Goal: Task Accomplishment & Management: Use online tool/utility

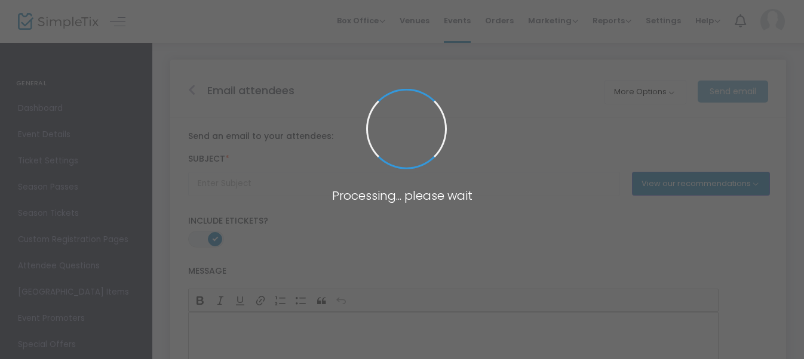
type input "Know Before You Go: Ariapalooza with Brendan Boyle"
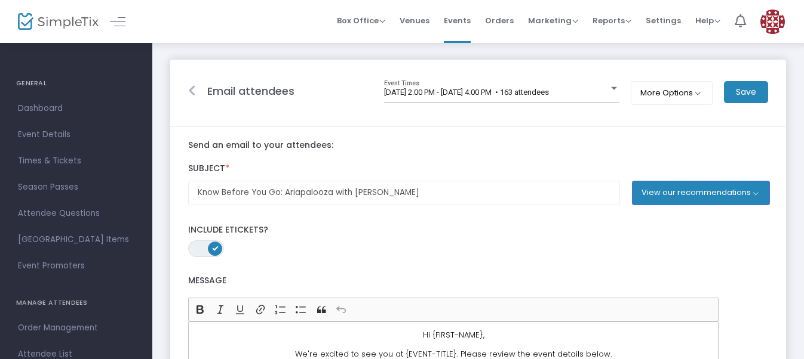
click at [454, 242] on div "ON OFF Include Etickets?" at bounding box center [478, 241] width 592 height 32
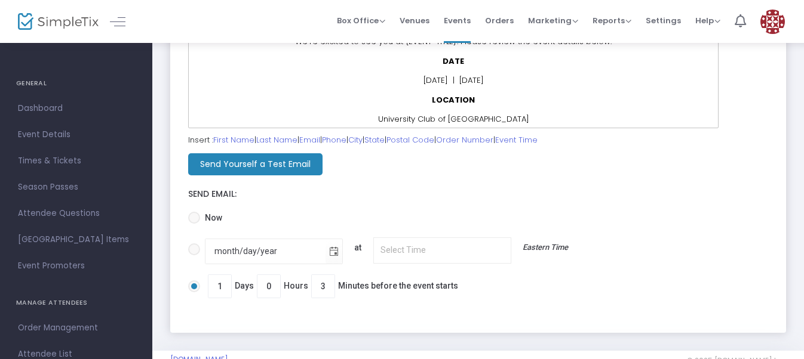
scroll to position [324, 0]
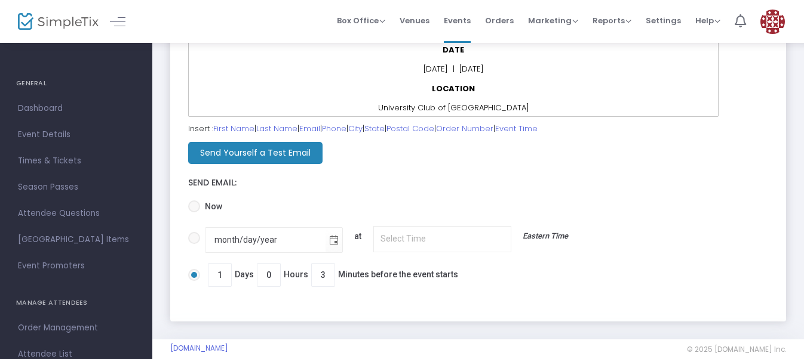
click at [259, 156] on m-button "Send Yourself a Test Email" at bounding box center [255, 153] width 134 height 22
